Goal: Information Seeking & Learning: Learn about a topic

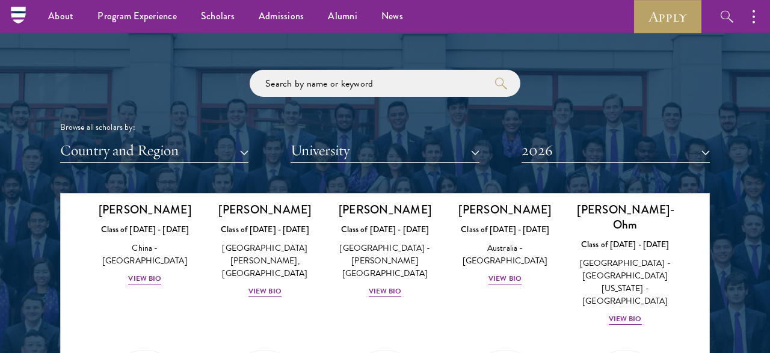
scroll to position [1286, 0]
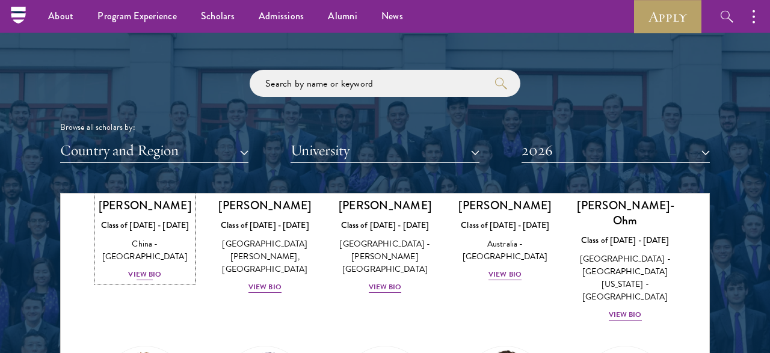
click at [141, 269] on div "View Bio" at bounding box center [144, 274] width 33 height 11
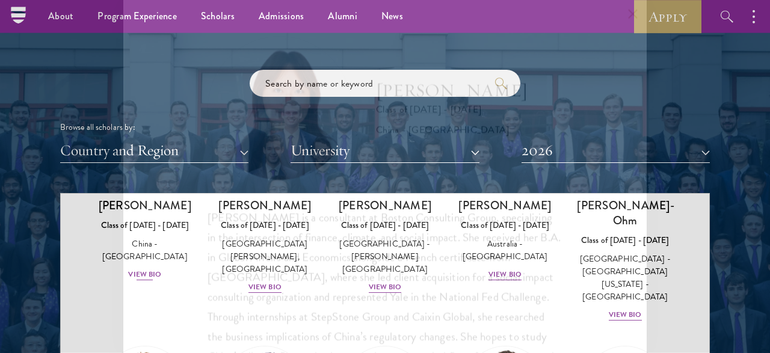
scroll to position [69, 0]
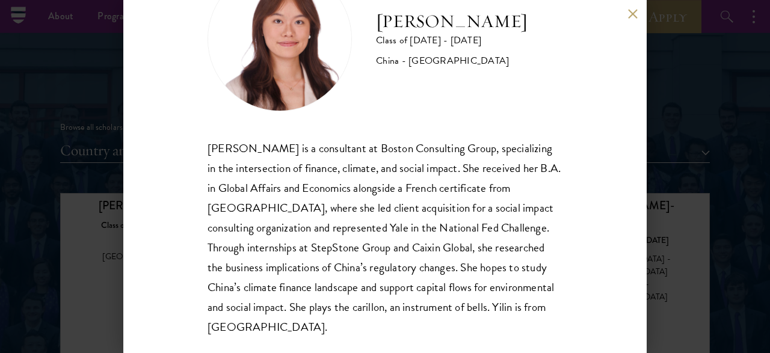
click at [633, 10] on button at bounding box center [632, 14] width 10 height 10
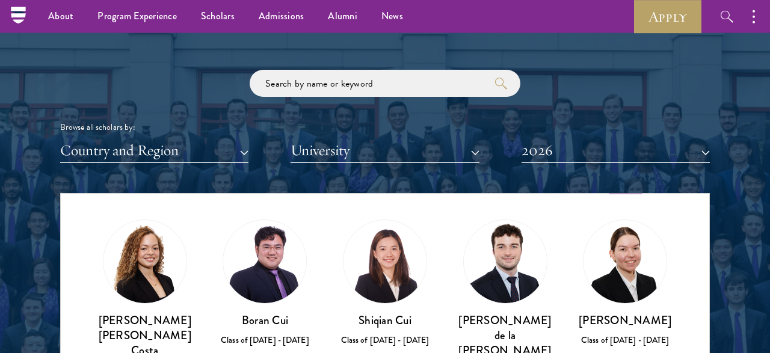
scroll to position [1454, 0]
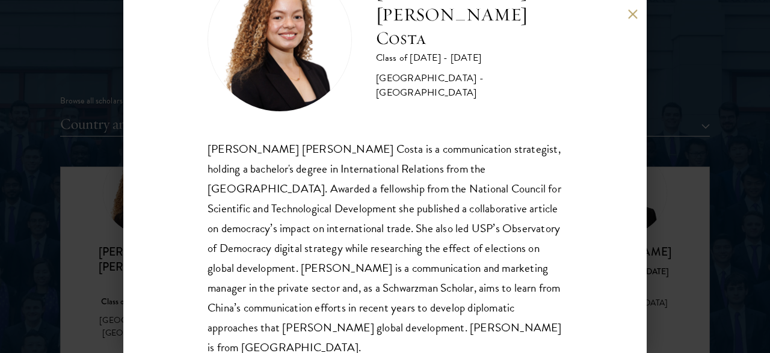
scroll to position [1389, 0]
click at [631, 16] on button at bounding box center [632, 14] width 10 height 10
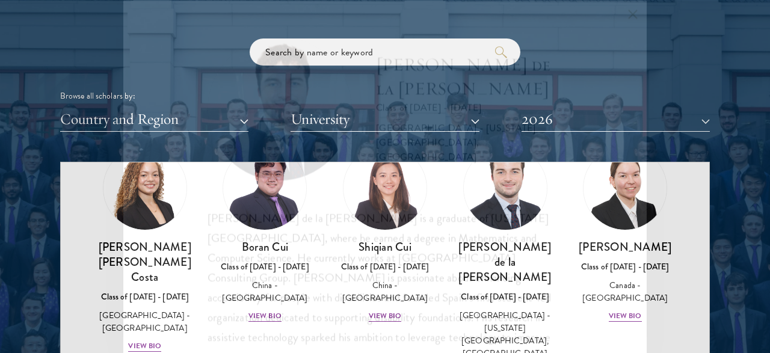
scroll to position [69, 0]
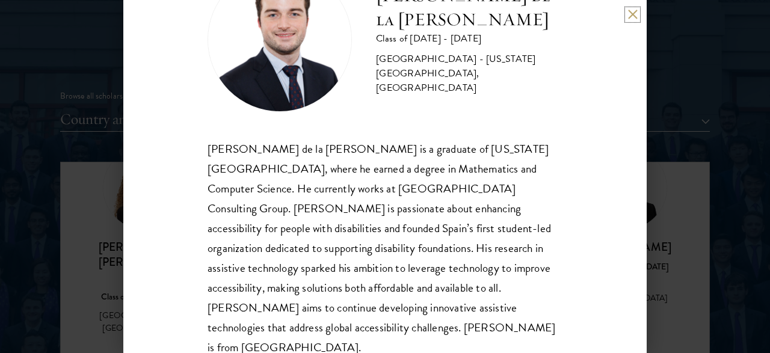
click at [634, 13] on button at bounding box center [632, 14] width 10 height 10
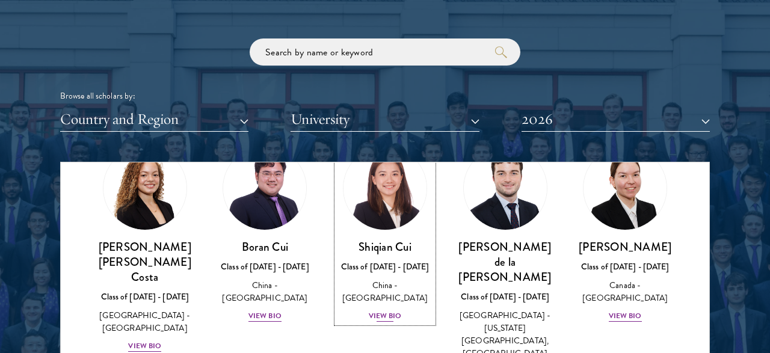
click at [385, 310] on div "View Bio" at bounding box center [385, 315] width 33 height 11
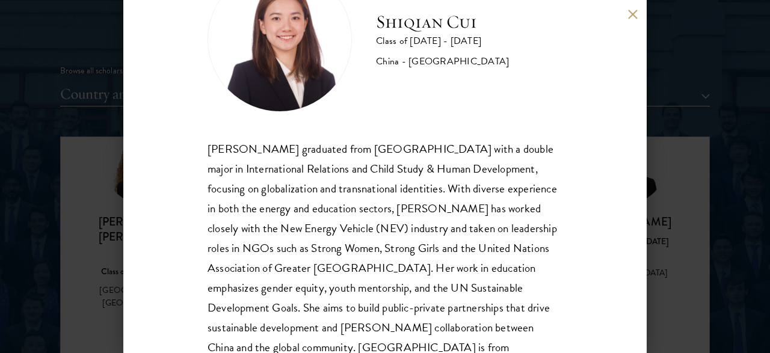
scroll to position [1420, 0]
click at [630, 11] on button at bounding box center [632, 14] width 10 height 10
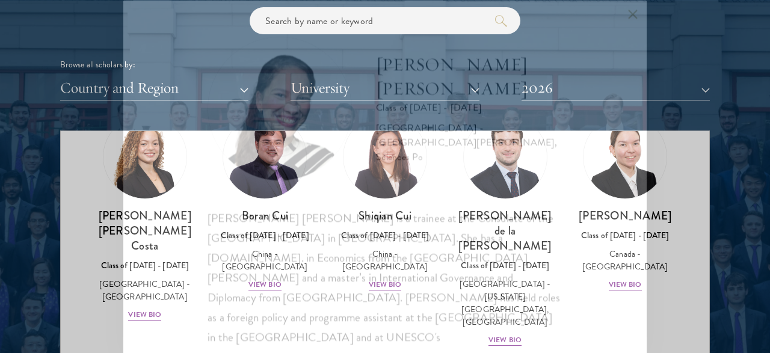
scroll to position [69, 0]
